Goal: Task Accomplishment & Management: Use online tool/utility

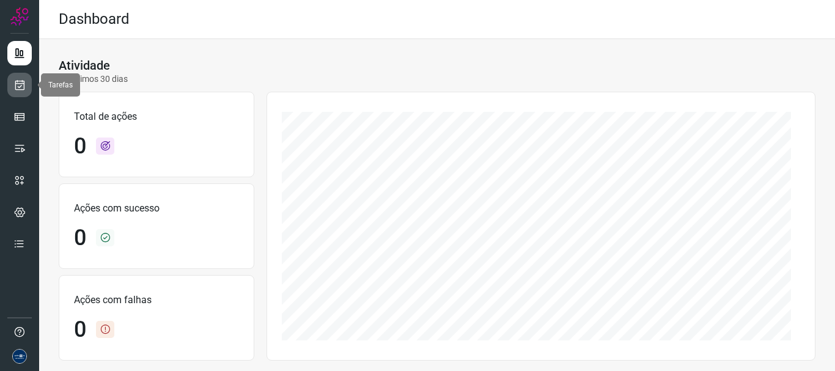
click at [28, 91] on link at bounding box center [19, 85] width 24 height 24
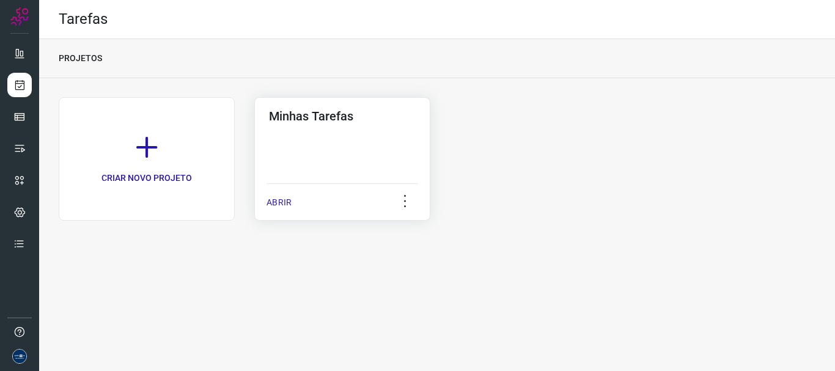
click at [260, 201] on div "Minhas Tarefas ABRIR" at bounding box center [342, 159] width 176 height 124
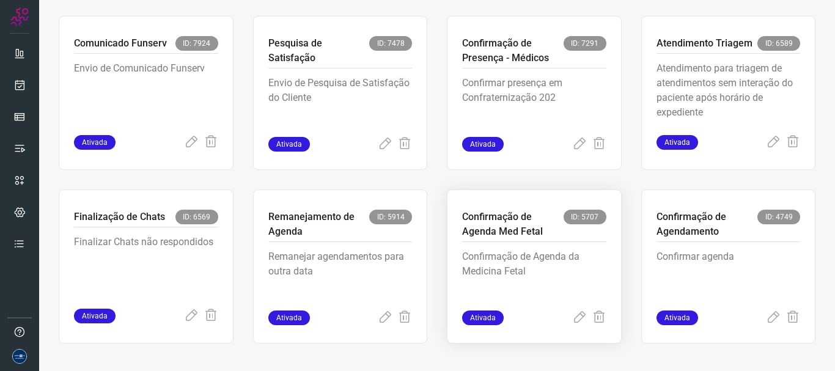
scroll to position [258, 0]
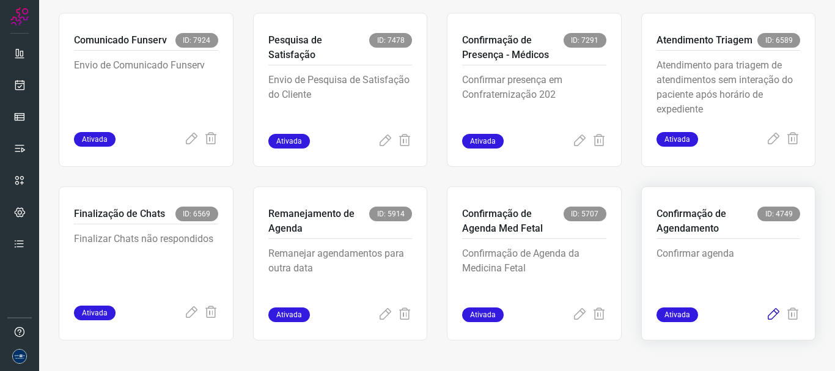
click at [766, 313] on icon at bounding box center [773, 315] width 15 height 15
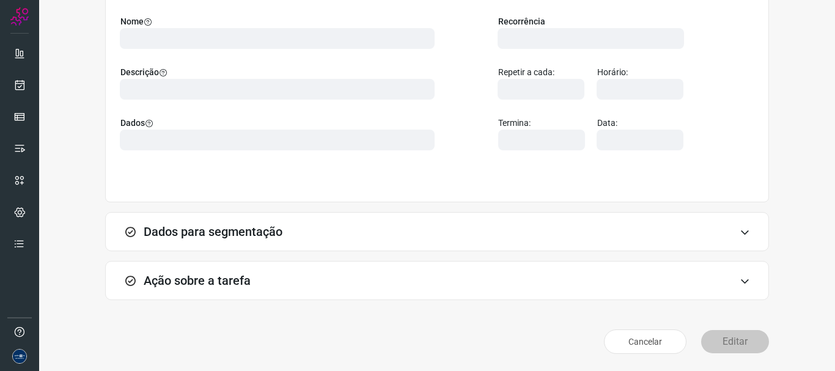
scroll to position [106, 0]
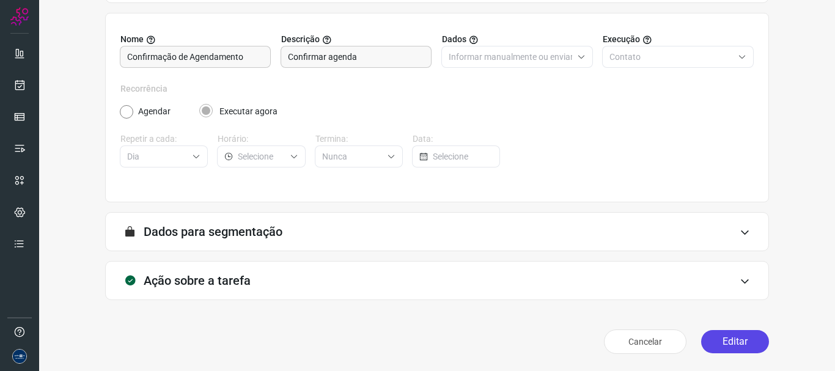
click at [740, 333] on button "Editar" at bounding box center [735, 341] width 68 height 23
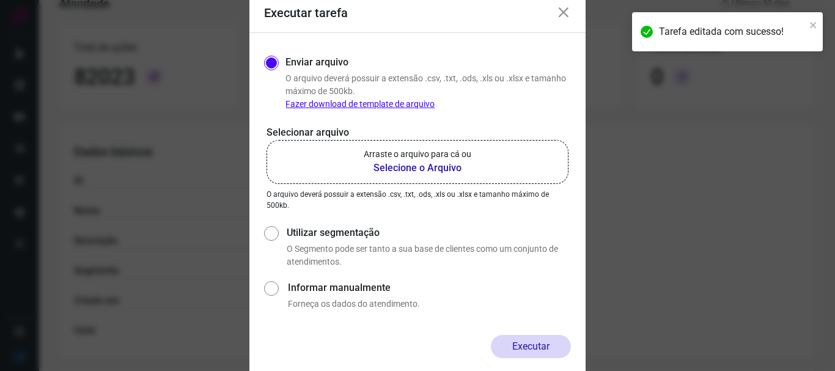
click at [433, 175] on label "Arraste o arquivo para cá ou Selecione o Arquivo" at bounding box center [418, 162] width 302 height 44
click at [0, 0] on input "Arraste o arquivo para cá ou Selecione o Arquivo" at bounding box center [0, 0] width 0 height 0
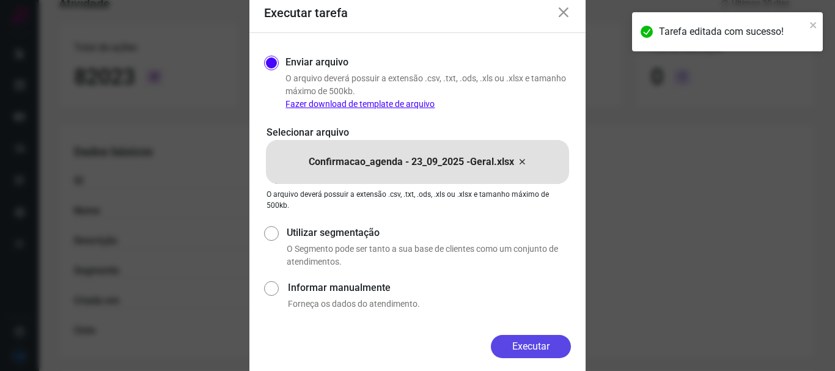
click at [553, 350] on button "Executar" at bounding box center [531, 346] width 80 height 23
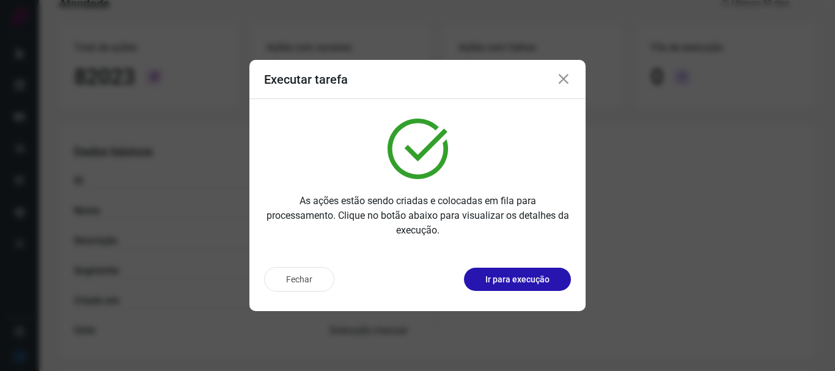
click at [564, 78] on icon at bounding box center [563, 79] width 15 height 15
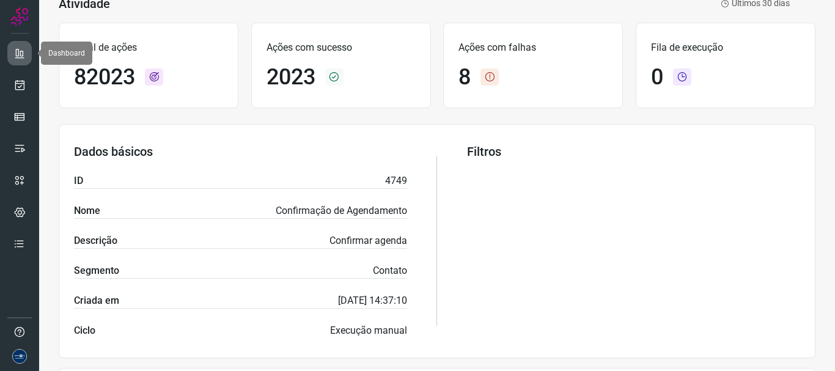
click at [18, 56] on icon at bounding box center [19, 53] width 12 height 12
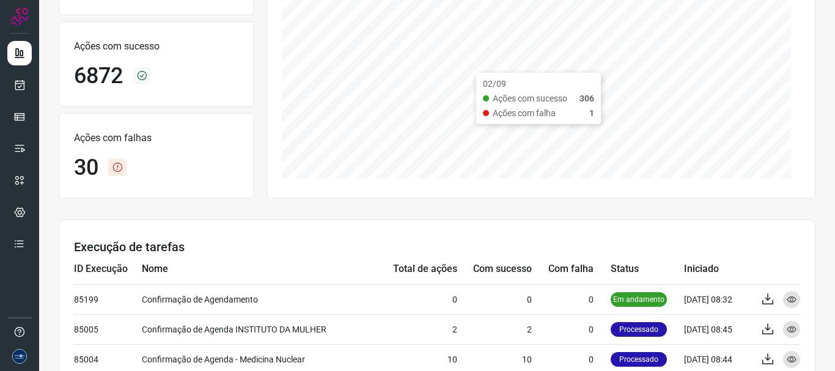
scroll to position [229, 0]
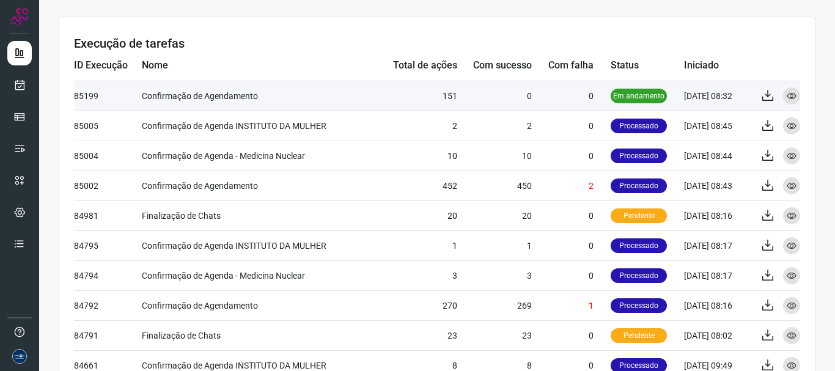
scroll to position [367, 0]
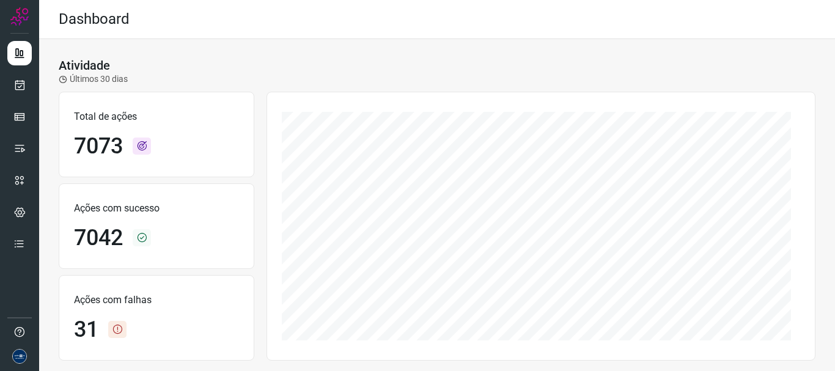
click at [501, 110] on x-vue-echarts at bounding box center [541, 226] width 549 height 269
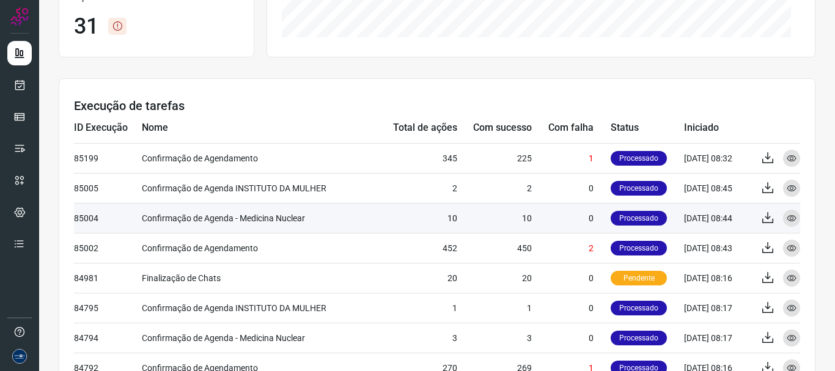
scroll to position [306, 0]
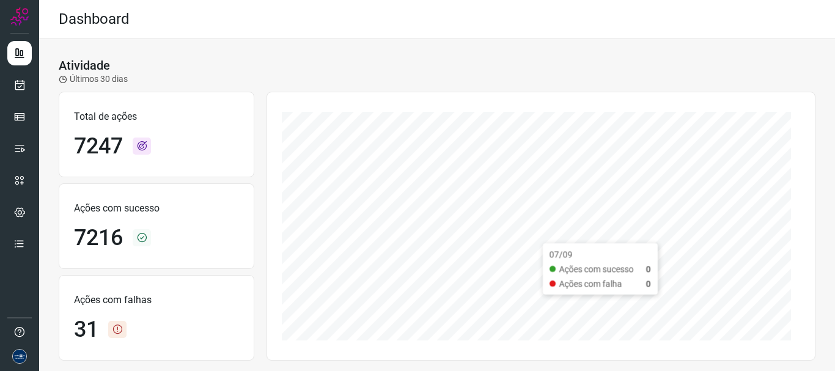
scroll to position [183, 0]
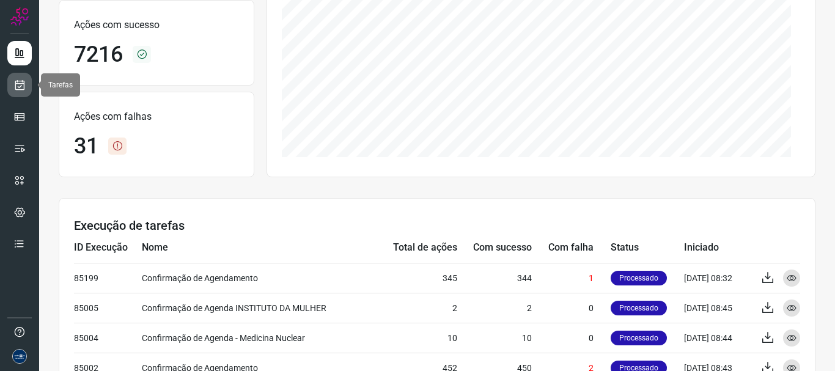
click at [21, 87] on icon at bounding box center [19, 85] width 13 height 12
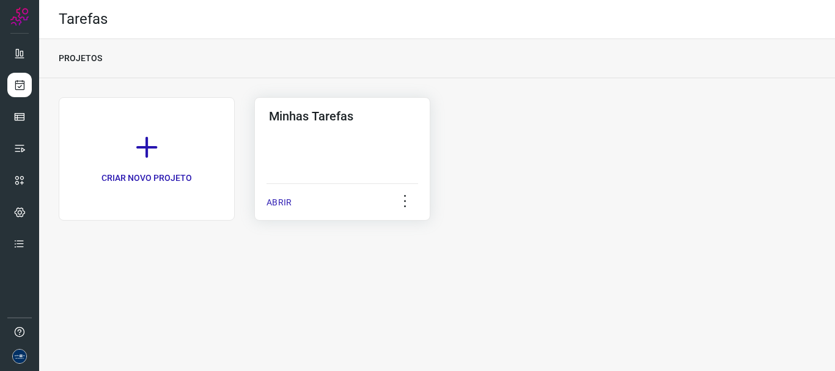
click at [270, 199] on p "ABRIR" at bounding box center [279, 202] width 25 height 13
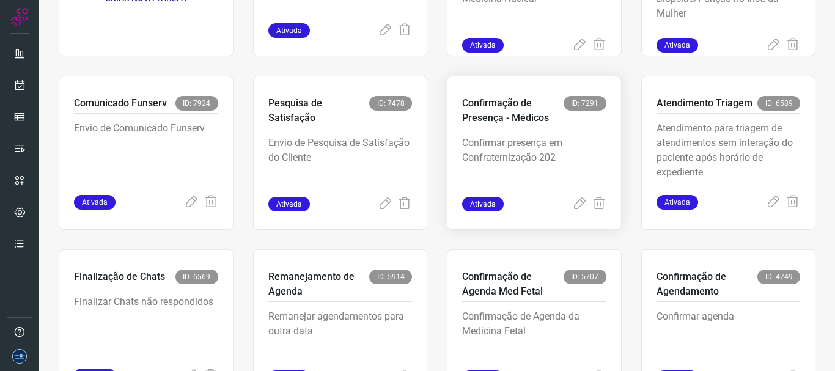
scroll to position [75, 0]
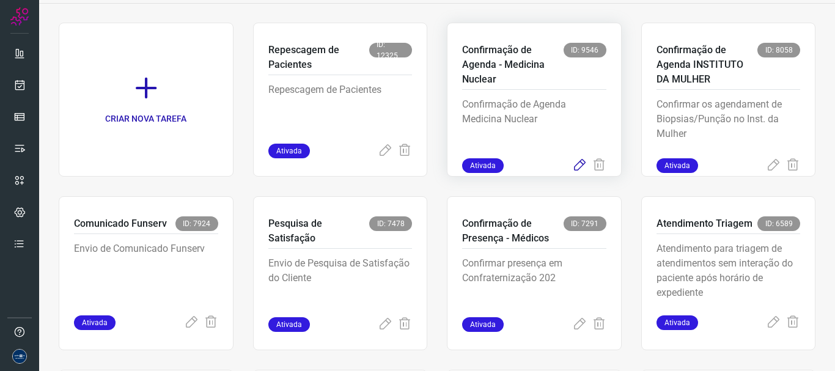
click at [577, 166] on icon at bounding box center [579, 165] width 15 height 15
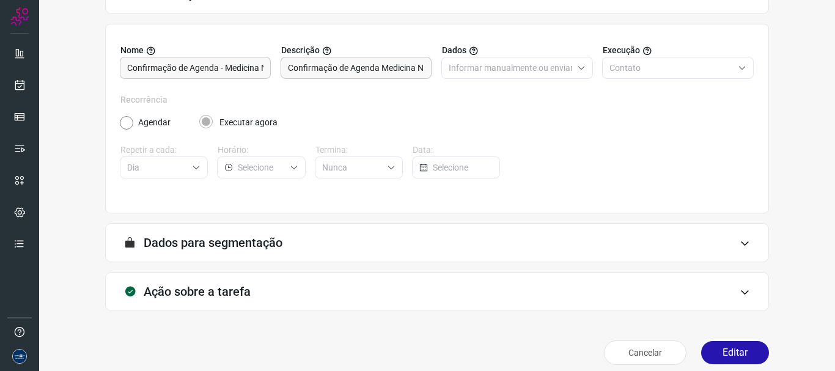
scroll to position [106, 0]
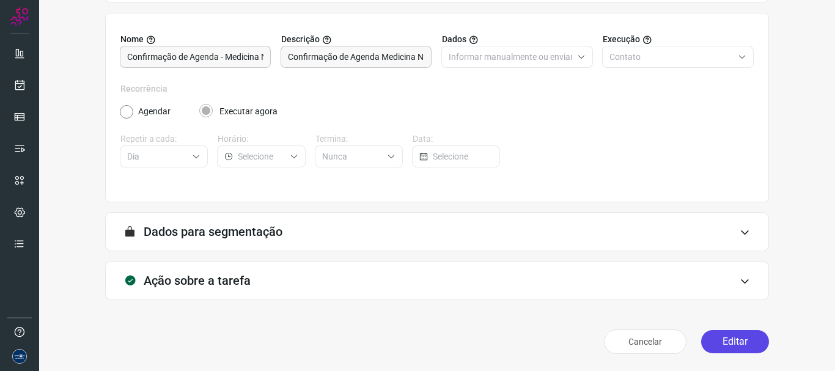
click at [725, 340] on button "Editar" at bounding box center [735, 341] width 68 height 23
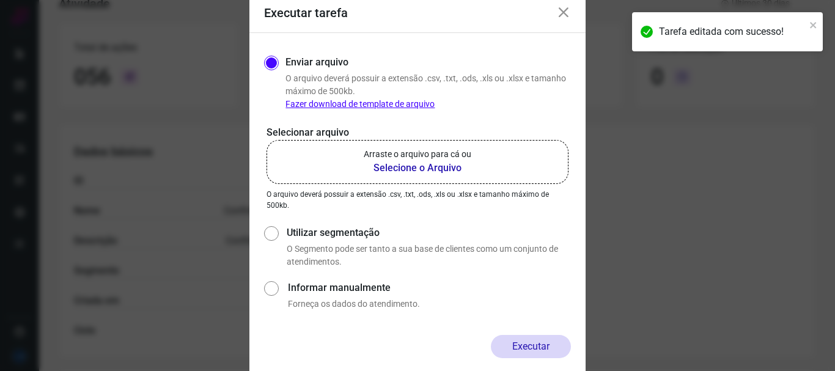
click at [455, 173] on b "Selecione o Arquivo" at bounding box center [418, 168] width 108 height 15
click at [0, 0] on input "Arraste o arquivo para cá ou Selecione o Arquivo" at bounding box center [0, 0] width 0 height 0
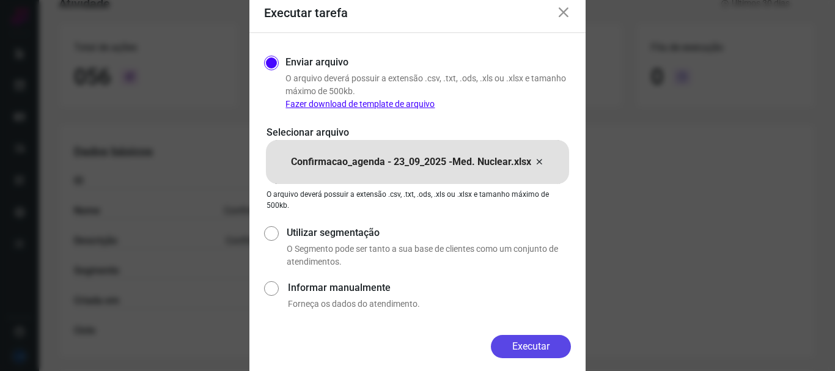
click at [547, 344] on button "Executar" at bounding box center [531, 346] width 80 height 23
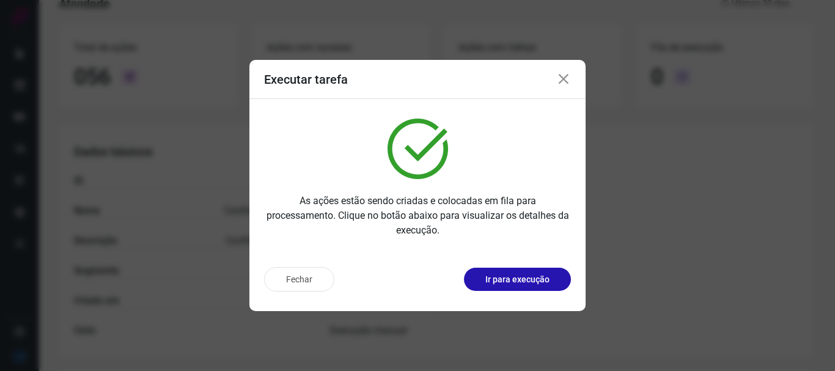
click at [557, 79] on icon at bounding box center [563, 79] width 15 height 15
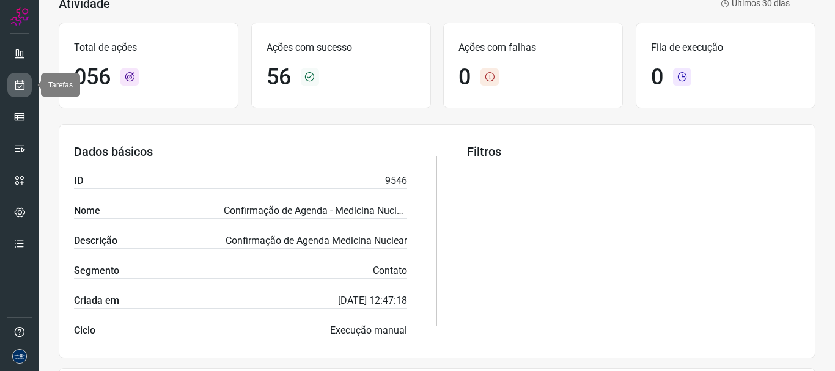
click at [17, 83] on icon at bounding box center [19, 85] width 13 height 12
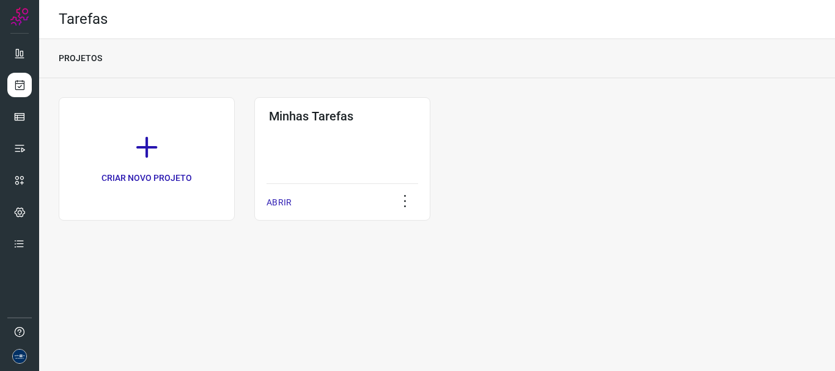
click at [549, 204] on div "CRIAR NOVO PROJETO Minhas Tarefas ABRIR" at bounding box center [437, 159] width 757 height 124
click at [18, 58] on icon at bounding box center [19, 53] width 12 height 12
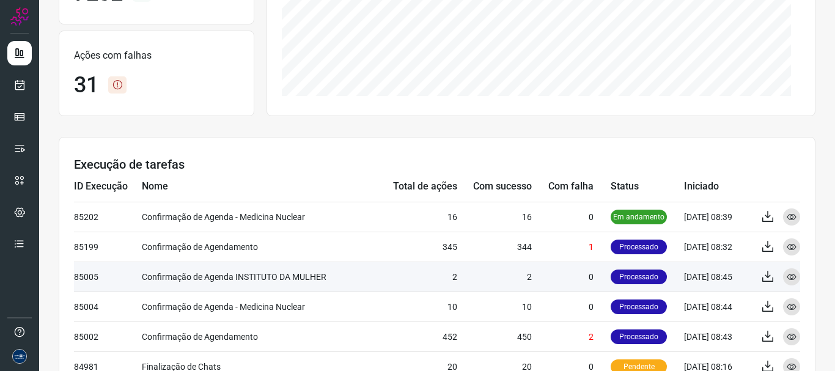
scroll to position [306, 0]
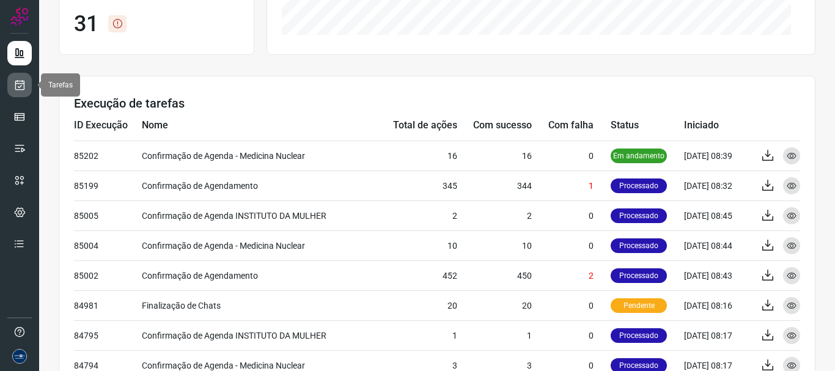
click at [21, 87] on icon at bounding box center [19, 85] width 13 height 12
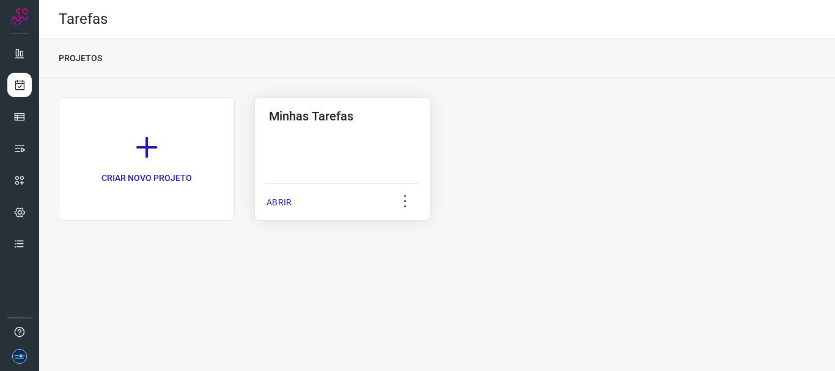
click at [273, 200] on p "ABRIR" at bounding box center [279, 202] width 25 height 13
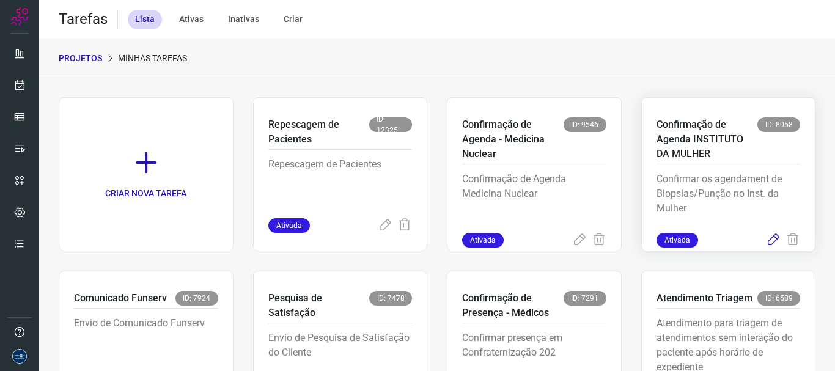
click at [766, 235] on icon at bounding box center [773, 240] width 15 height 15
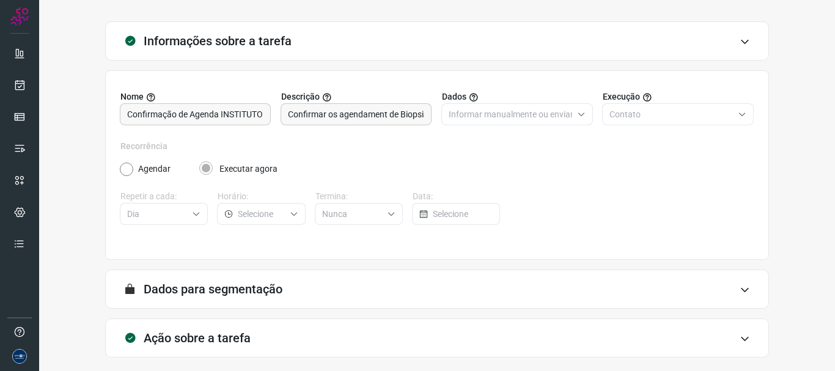
scroll to position [106, 0]
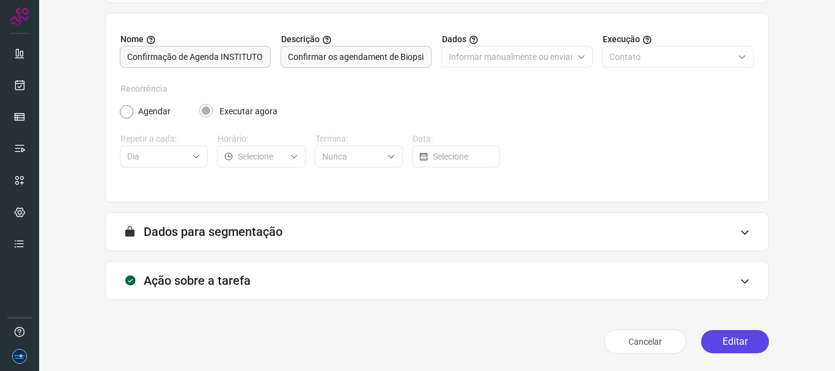
click at [717, 341] on button "Editar" at bounding box center [735, 341] width 68 height 23
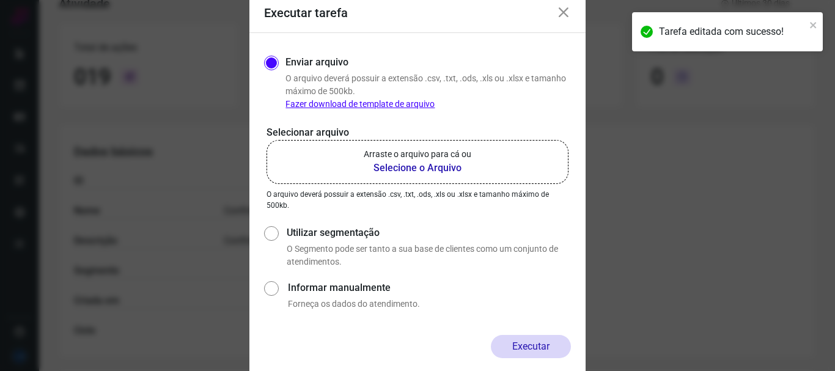
click at [435, 164] on b "Selecione o Arquivo" at bounding box center [418, 168] width 108 height 15
click at [0, 0] on input "Arraste o arquivo para cá ou Selecione o Arquivo" at bounding box center [0, 0] width 0 height 0
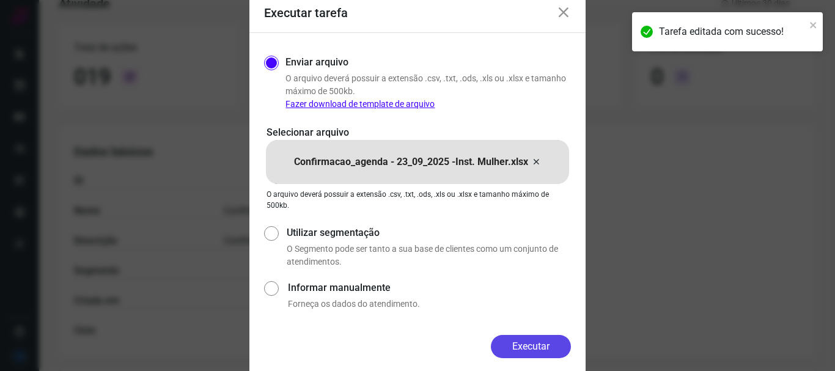
click at [555, 345] on button "Executar" at bounding box center [531, 346] width 80 height 23
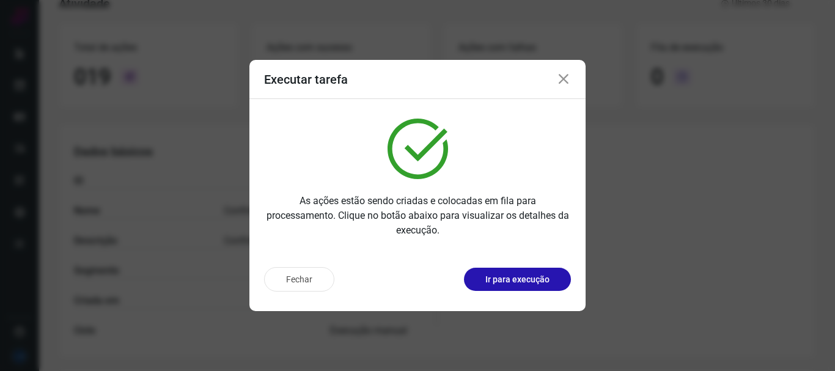
click at [568, 76] on icon at bounding box center [563, 79] width 15 height 15
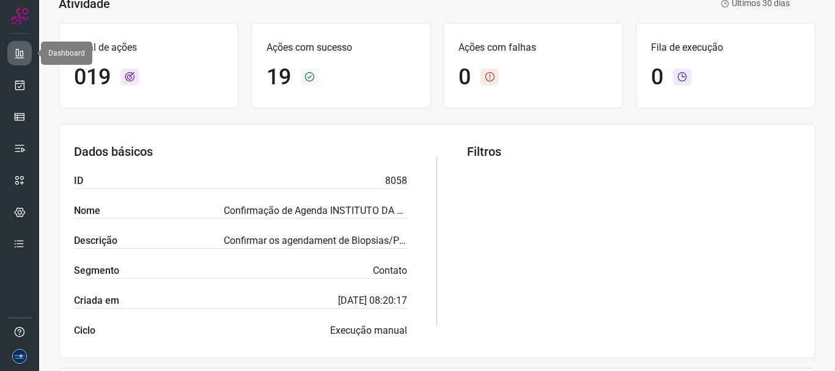
click at [24, 58] on icon at bounding box center [19, 53] width 12 height 12
